Goal: Navigation & Orientation: Find specific page/section

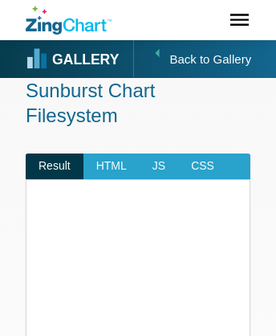
click at [74, 59] on strong "Gallery" at bounding box center [85, 60] width 67 height 14
